Goal: Task Accomplishment & Management: Use online tool/utility

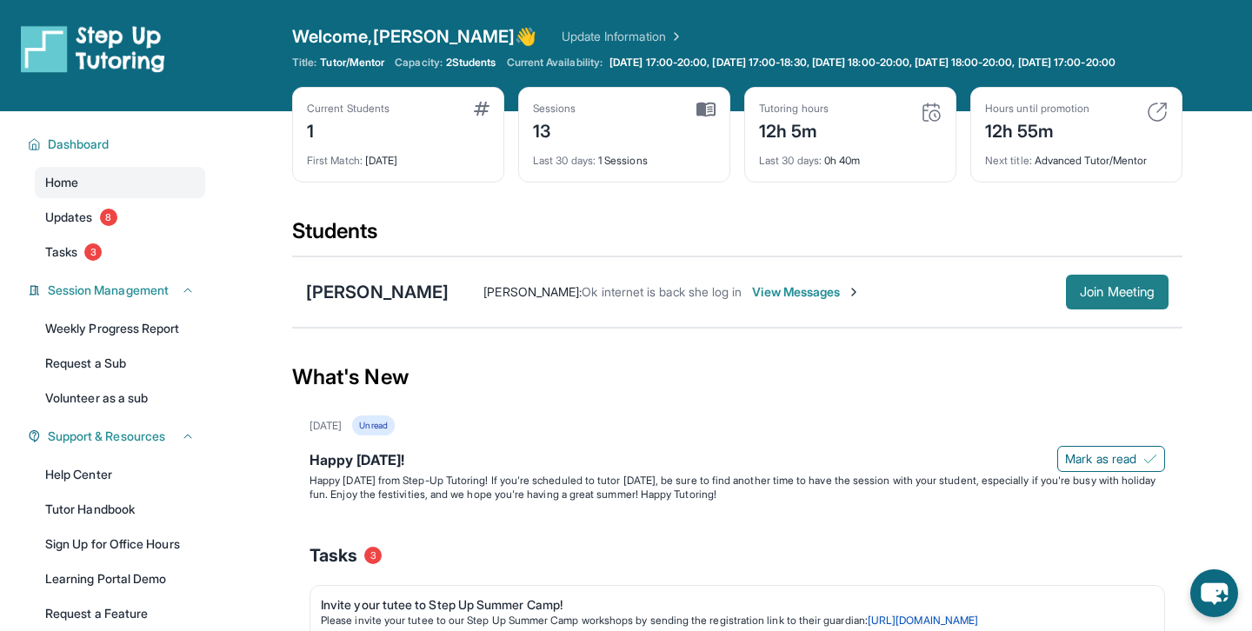
click at [1114, 297] on span "Join Meeting" at bounding box center [1117, 292] width 75 height 10
